Goal: Information Seeking & Learning: Learn about a topic

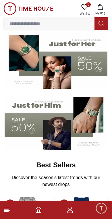
scroll to position [58, 0]
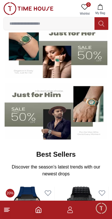
click at [26, 113] on img at bounding box center [56, 111] width 103 height 57
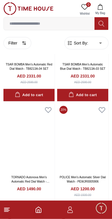
scroll to position [745, 0]
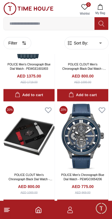
scroll to position [1950, 0]
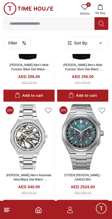
scroll to position [3050, 0]
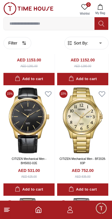
scroll to position [3286, 0]
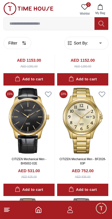
click at [18, 125] on img at bounding box center [28, 121] width 51 height 66
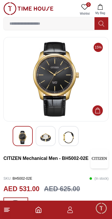
click at [47, 135] on img at bounding box center [46, 137] width 10 height 13
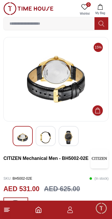
click at [64, 139] on img at bounding box center [69, 137] width 10 height 13
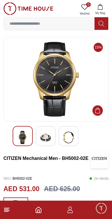
click at [64, 139] on img at bounding box center [69, 137] width 10 height 13
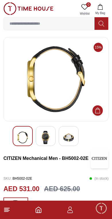
click at [66, 138] on img at bounding box center [69, 137] width 10 height 13
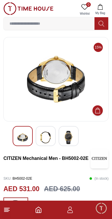
click at [46, 139] on img at bounding box center [46, 137] width 10 height 13
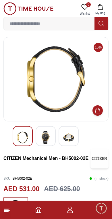
click at [18, 139] on img at bounding box center [23, 137] width 10 height 13
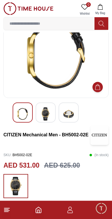
scroll to position [23, 0]
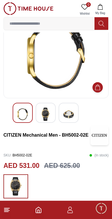
click at [47, 117] on img at bounding box center [46, 114] width 10 height 13
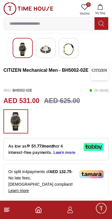
scroll to position [0, 0]
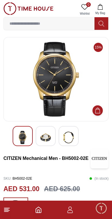
click at [68, 212] on icon "button" at bounding box center [70, 210] width 7 height 7
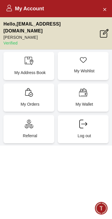
click at [103, 6] on icon "Close Account" at bounding box center [104, 9] width 5 height 7
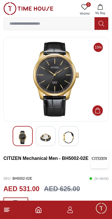
click at [20, 26] on input at bounding box center [49, 23] width 91 height 11
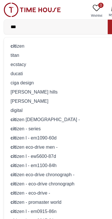
type input "***"
click at [11, 41] on strong "cit" at bounding box center [11, 40] width 5 height 5
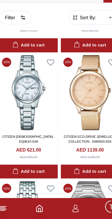
scroll to position [213, 0]
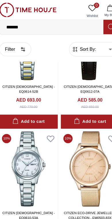
click at [20, 23] on input "*******" at bounding box center [49, 23] width 91 height 11
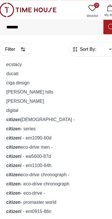
scroll to position [140, 0]
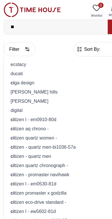
type input "*"
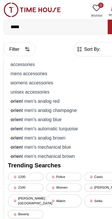
type input "******"
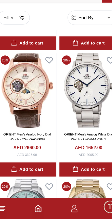
scroll to position [778, 0]
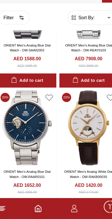
scroll to position [1952, 0]
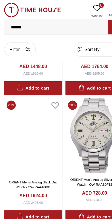
scroll to position [2758, 0]
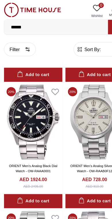
click at [26, 25] on input "******" at bounding box center [49, 23] width 91 height 11
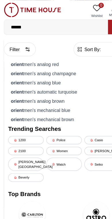
scroll to position [2724, 0]
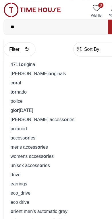
type input "*"
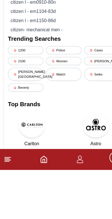
type input "*******"
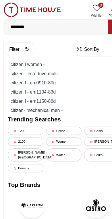
click at [29, 24] on input "*******" at bounding box center [49, 23] width 91 height 11
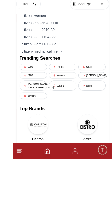
scroll to position [2892, 0]
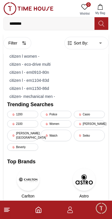
click at [101, 24] on icon at bounding box center [102, 23] width 6 height 7
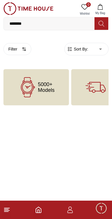
click at [16, 26] on input "*******" at bounding box center [49, 23] width 91 height 11
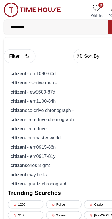
type input "*******"
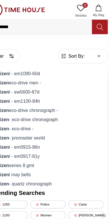
click at [99, 24] on icon at bounding box center [102, 23] width 6 height 7
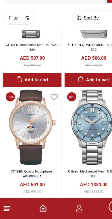
scroll to position [853, 0]
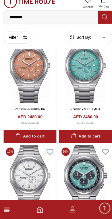
scroll to position [2010, 0]
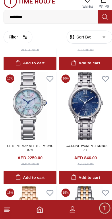
scroll to position [2971, 0]
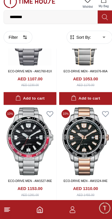
scroll to position [3763, 0]
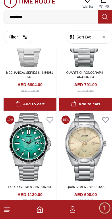
scroll to position [4952, 0]
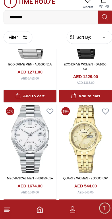
scroll to position [6274, 0]
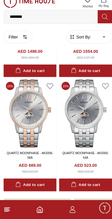
scroll to position [7292, 0]
